Goal: Task Accomplishment & Management: Use online tool/utility

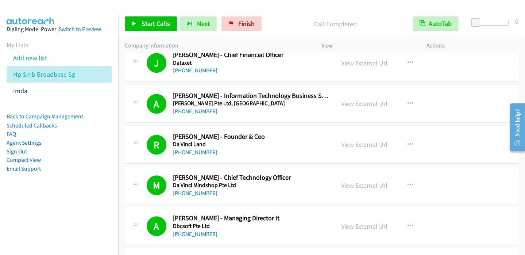
scroll to position [1875, 0]
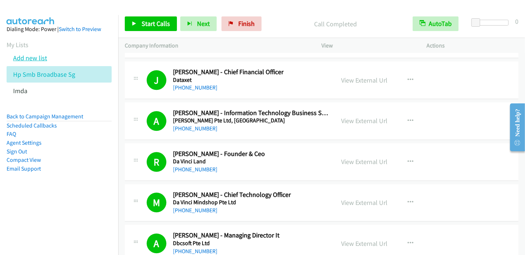
click at [40, 55] on link "Add new list" at bounding box center [30, 58] width 34 height 8
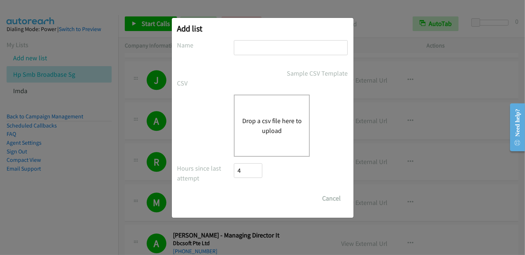
click at [257, 41] on input "text" at bounding box center [291, 47] width 114 height 15
type input "IMDA 2"
click at [269, 124] on button "Drop a csv file here to upload" at bounding box center [272, 126] width 60 height 20
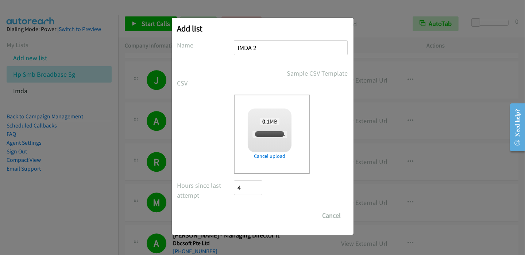
checkbox input "true"
click at [260, 213] on input "Save List" at bounding box center [253, 215] width 38 height 15
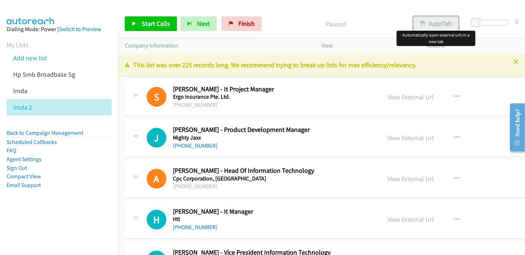
click at [438, 23] on button "AutoTab" at bounding box center [435, 23] width 45 height 15
click at [144, 22] on span "Start Calls" at bounding box center [155, 23] width 28 height 8
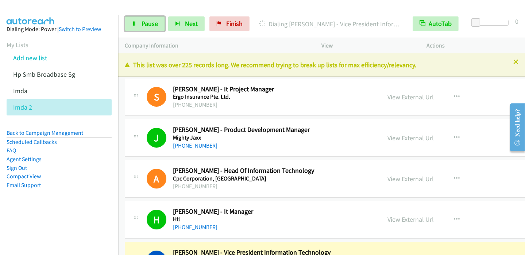
drag, startPoint x: 145, startPoint y: 19, endPoint x: 160, endPoint y: 8, distance: 18.3
click at [145, 19] on span "Pause" at bounding box center [149, 23] width 16 height 8
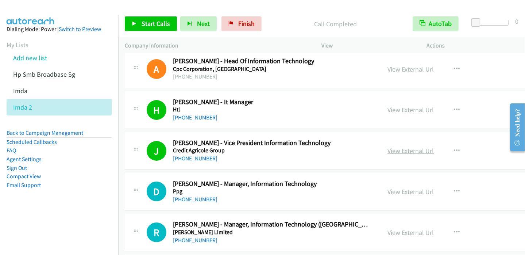
scroll to position [146, 0]
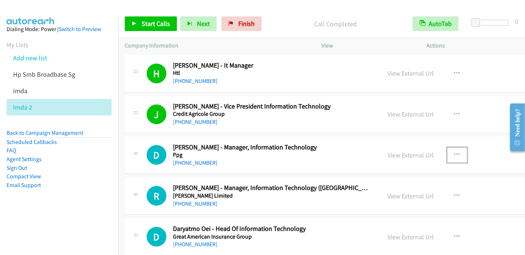
click at [447, 154] on button "button" at bounding box center [457, 154] width 20 height 15
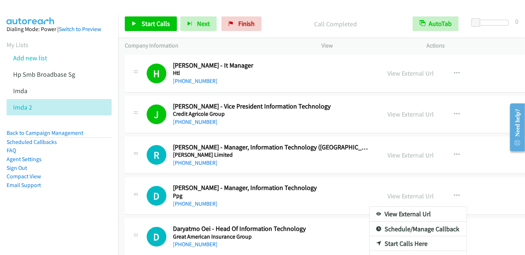
click at [159, 14] on div at bounding box center [262, 127] width 525 height 255
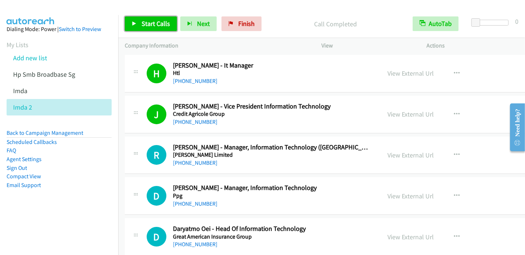
click at [155, 20] on span "Start Calls" at bounding box center [155, 23] width 28 height 8
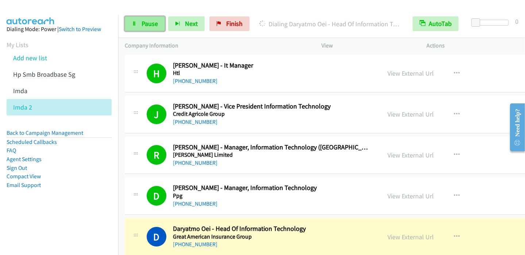
click at [146, 27] on span "Pause" at bounding box center [149, 23] width 16 height 8
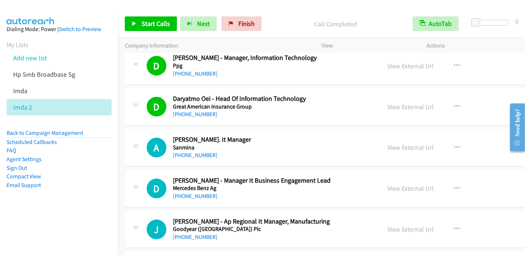
scroll to position [292, 0]
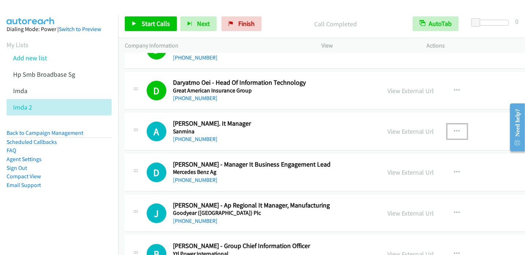
click at [454, 130] on icon "button" at bounding box center [457, 131] width 6 height 6
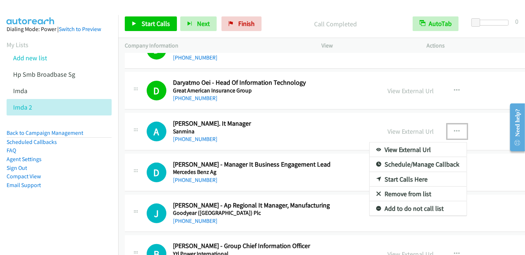
click at [393, 176] on link "Start Calls Here" at bounding box center [417, 179] width 97 height 15
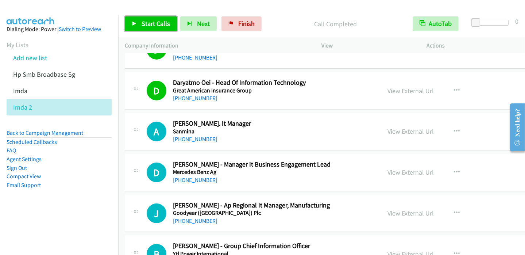
click at [146, 22] on span "Start Calls" at bounding box center [155, 23] width 28 height 8
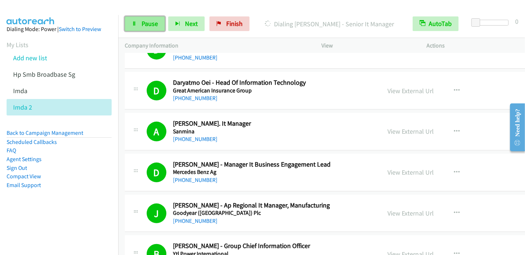
click at [144, 26] on span "Pause" at bounding box center [149, 23] width 16 height 8
